Goal: Find specific page/section: Find specific page/section

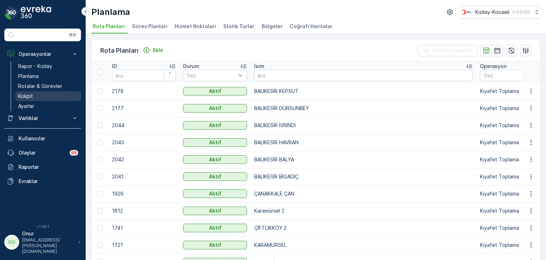
click at [36, 92] on link "Kokpit" at bounding box center [48, 96] width 66 height 10
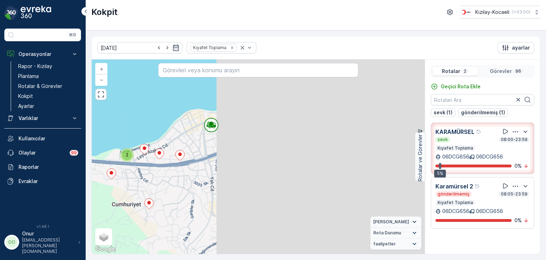
drag, startPoint x: 292, startPoint y: 161, endPoint x: 140, endPoint y: 175, distance: 152.5
click at [140, 175] on div "3 3 2 3 2 2 3 2 2 3 2 2 2 2 21098576 + − Uydu Yol haritası Arazi Karışık Leafle…" at bounding box center [258, 156] width 333 height 194
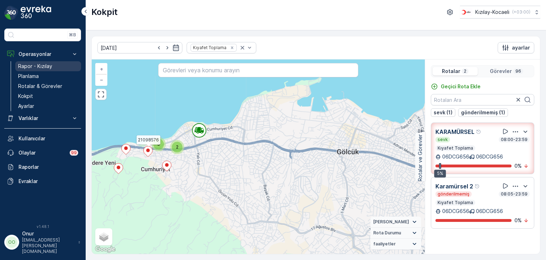
click at [31, 69] on p "Rapor - Kızılay" at bounding box center [35, 66] width 34 height 7
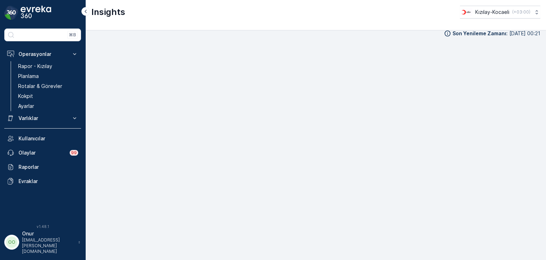
scroll to position [7, 0]
